Goal: Go to known website: Access a specific website the user already knows

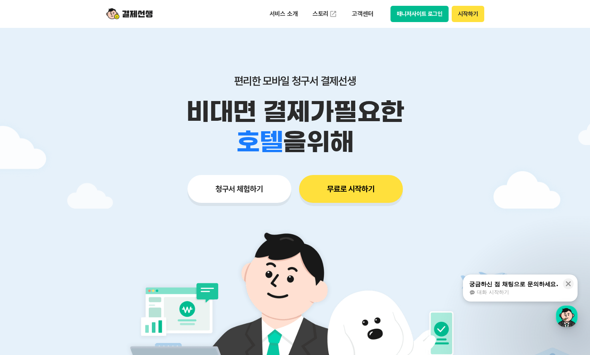
click at [462, 14] on button "시작하기" at bounding box center [468, 14] width 32 height 16
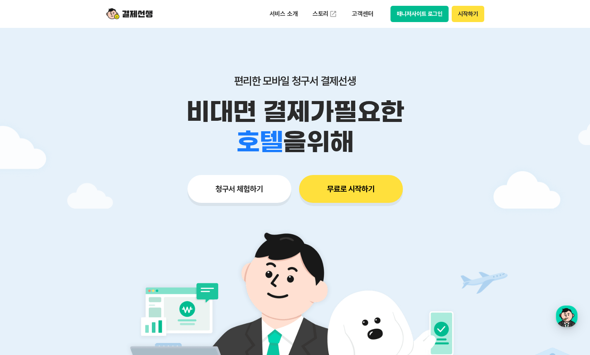
click at [134, 16] on img at bounding box center [129, 14] width 47 height 15
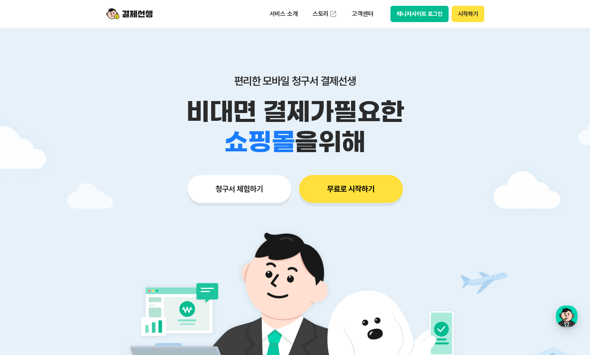
click at [421, 19] on button "매니저사이트 로그인" at bounding box center [420, 14] width 59 height 16
